Goal: Information Seeking & Learning: Check status

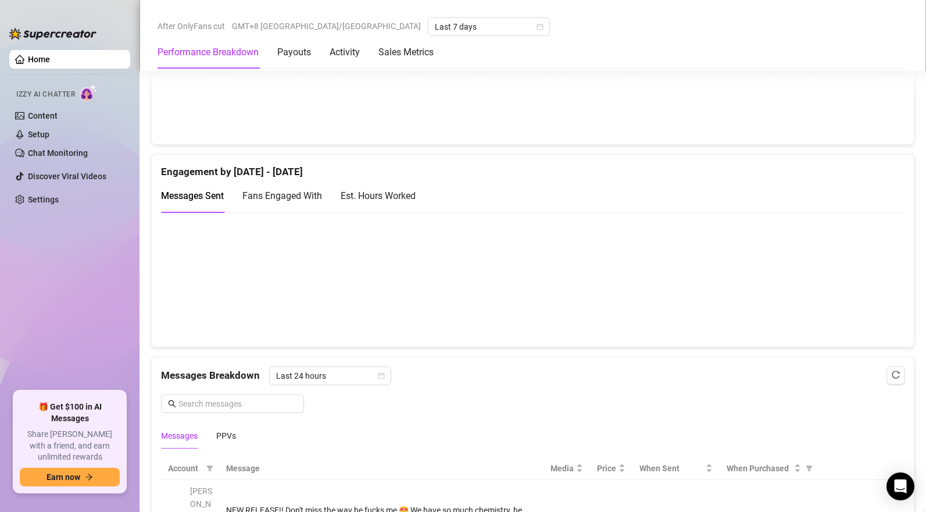
scroll to position [734, 0]
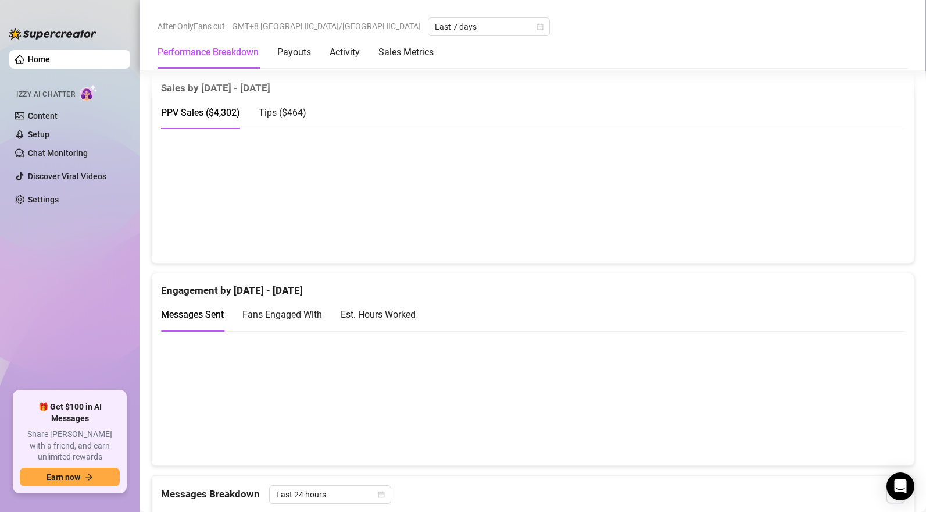
click at [281, 118] on span "Tips ( $464 )" at bounding box center [283, 112] width 48 height 11
click at [219, 116] on span "PPV Sales ( $4,302 )" at bounding box center [200, 112] width 79 height 11
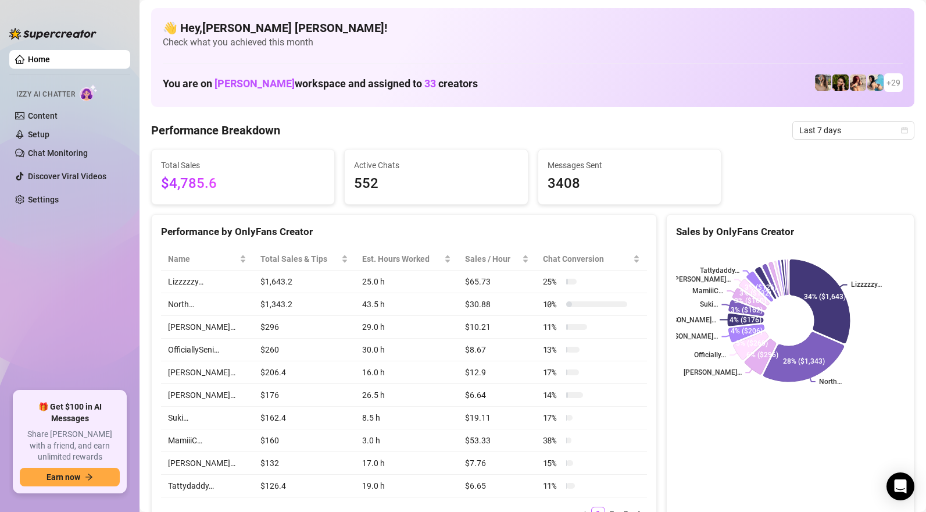
click at [571, 367] on td "17 %" at bounding box center [591, 372] width 111 height 23
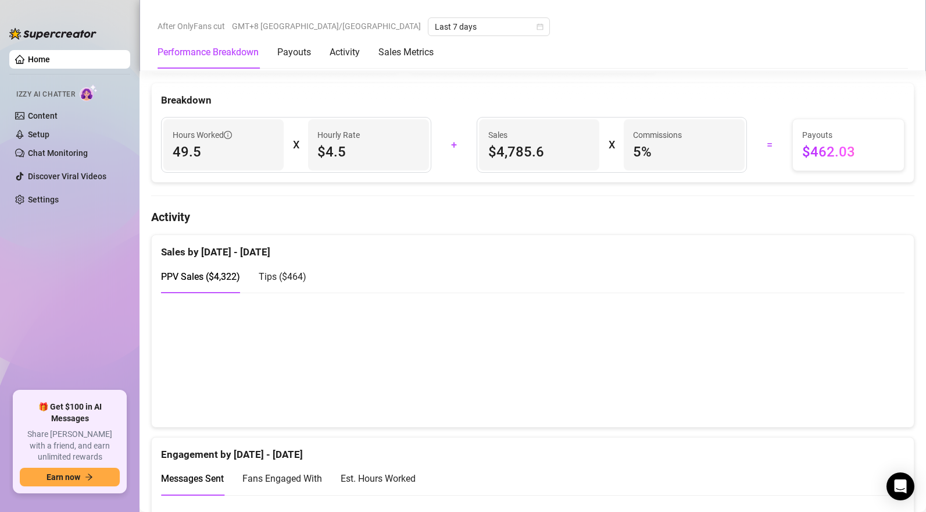
scroll to position [570, 0]
